Goal: Use online tool/utility

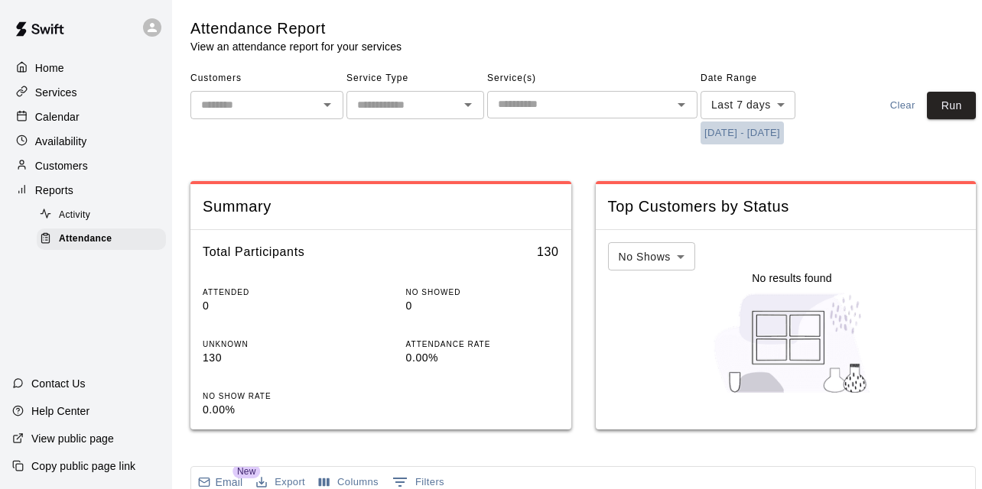
click at [765, 128] on button "[DATE] - [DATE]" at bounding box center [741, 134] width 83 height 24
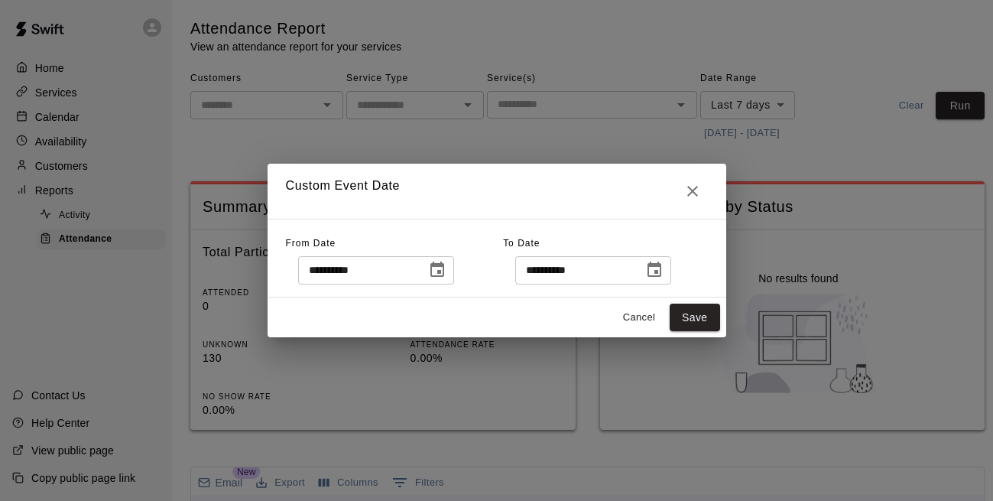
click at [447, 271] on icon "Choose date, selected date is Aug 6, 2025" at bounding box center [437, 270] width 18 height 18
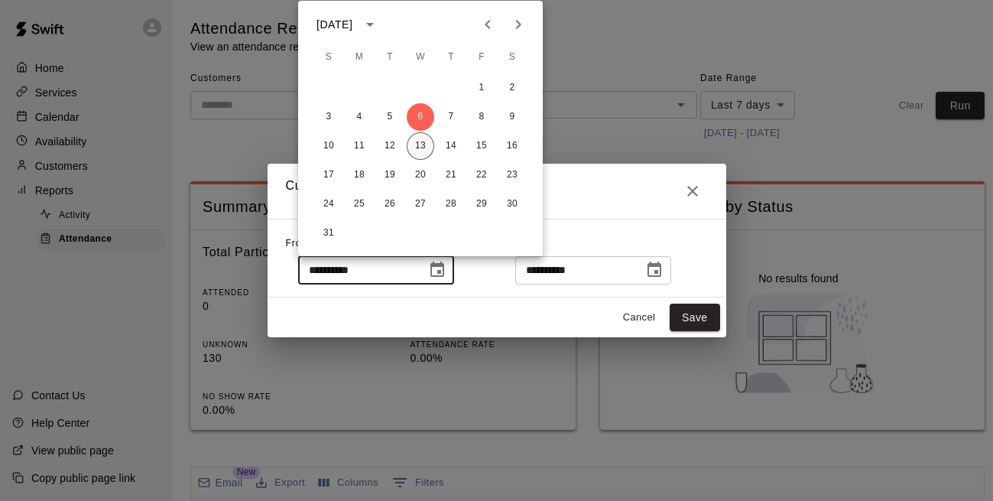
click at [424, 140] on button "13" at bounding box center [421, 146] width 28 height 28
type input "**********"
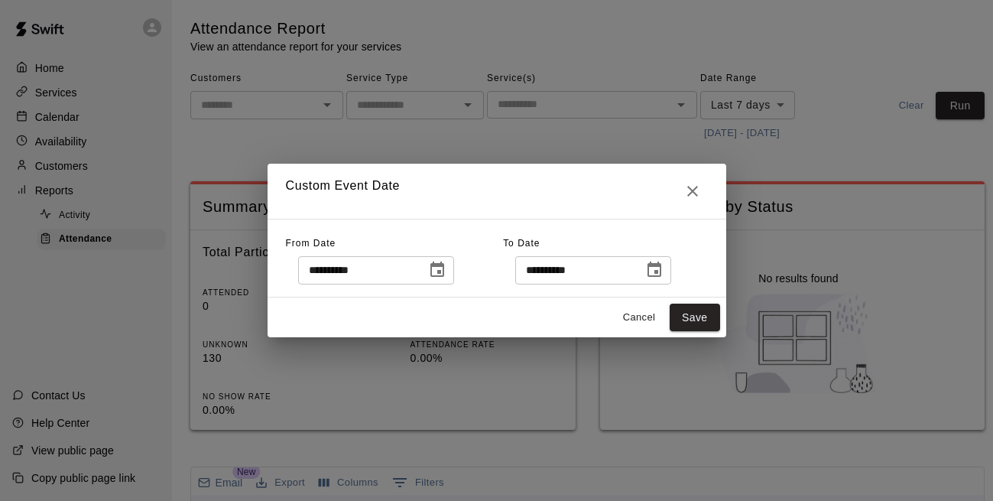
click at [665, 308] on div "Cancel Save" at bounding box center [497, 317] width 459 height 41
click at [671, 310] on button "Save" at bounding box center [695, 318] width 50 height 28
type input "******"
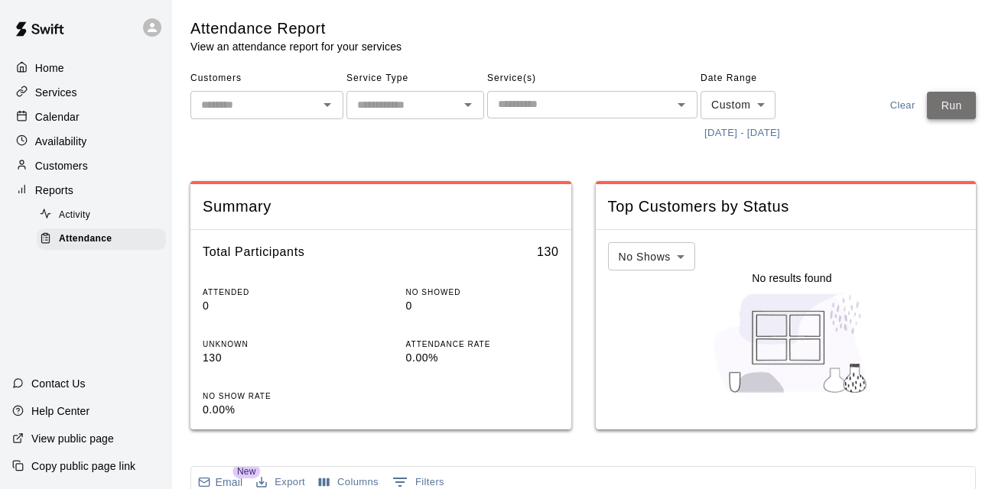
click at [963, 96] on button "Run" at bounding box center [951, 106] width 49 height 28
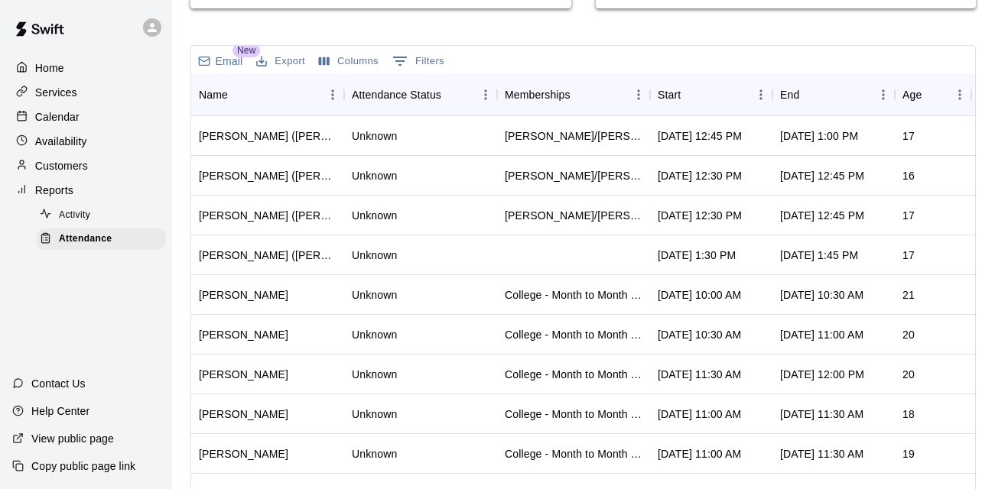
scroll to position [434, 0]
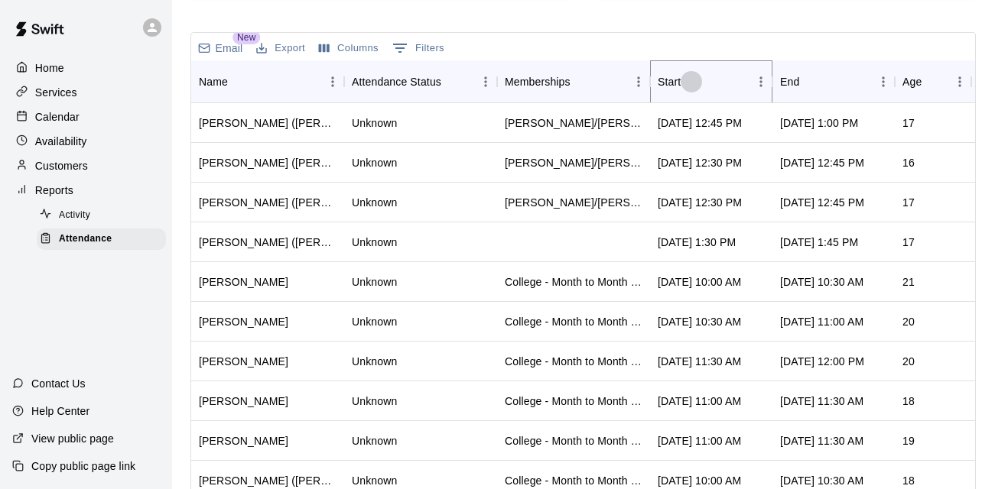
click at [687, 73] on button "Sort" at bounding box center [691, 81] width 21 height 21
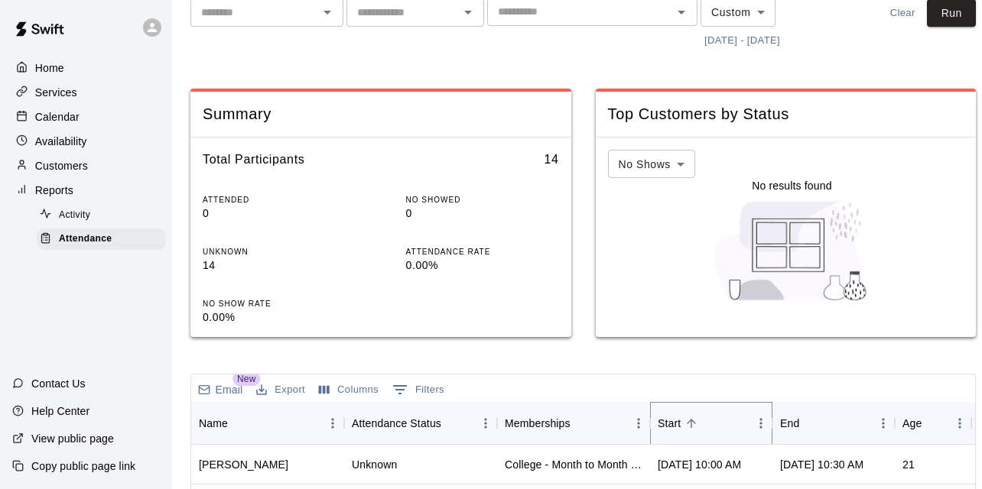
scroll to position [92, 0]
